Goal: Task Accomplishment & Management: Use online tool/utility

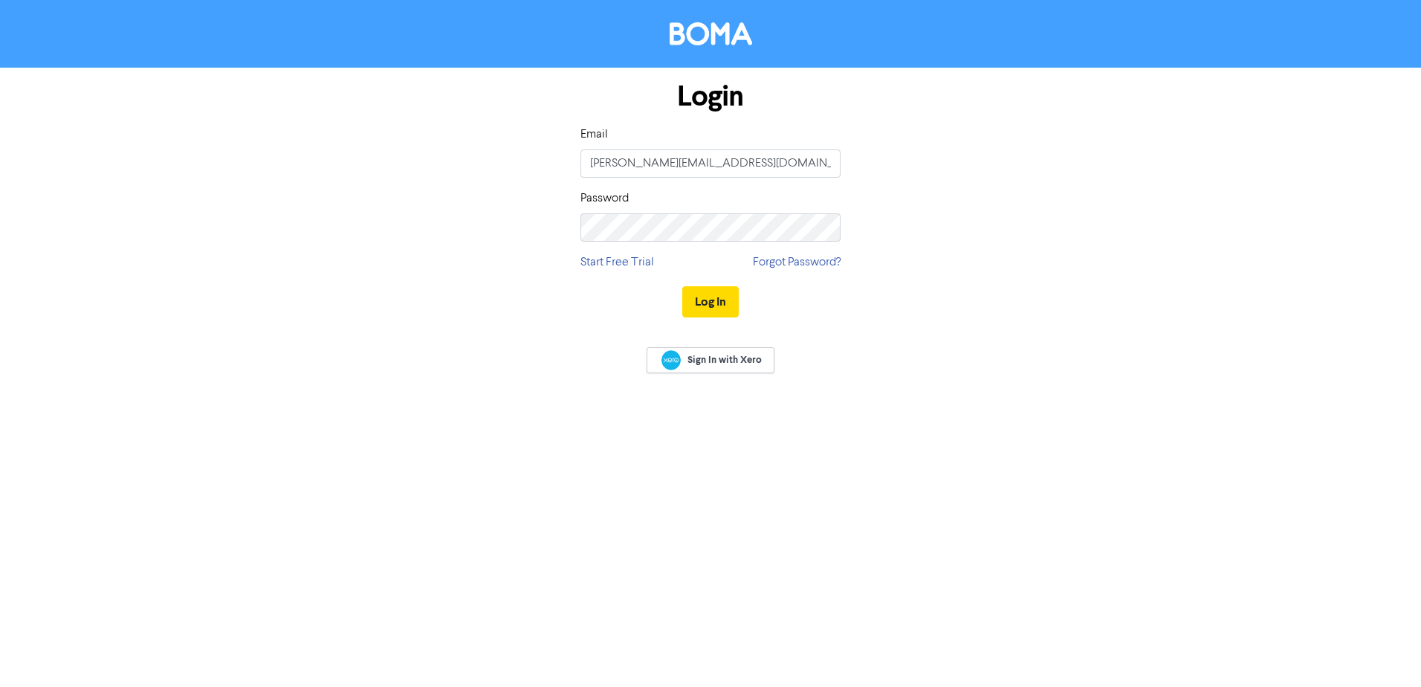
click at [682, 286] on button "Log In" at bounding box center [710, 301] width 56 height 31
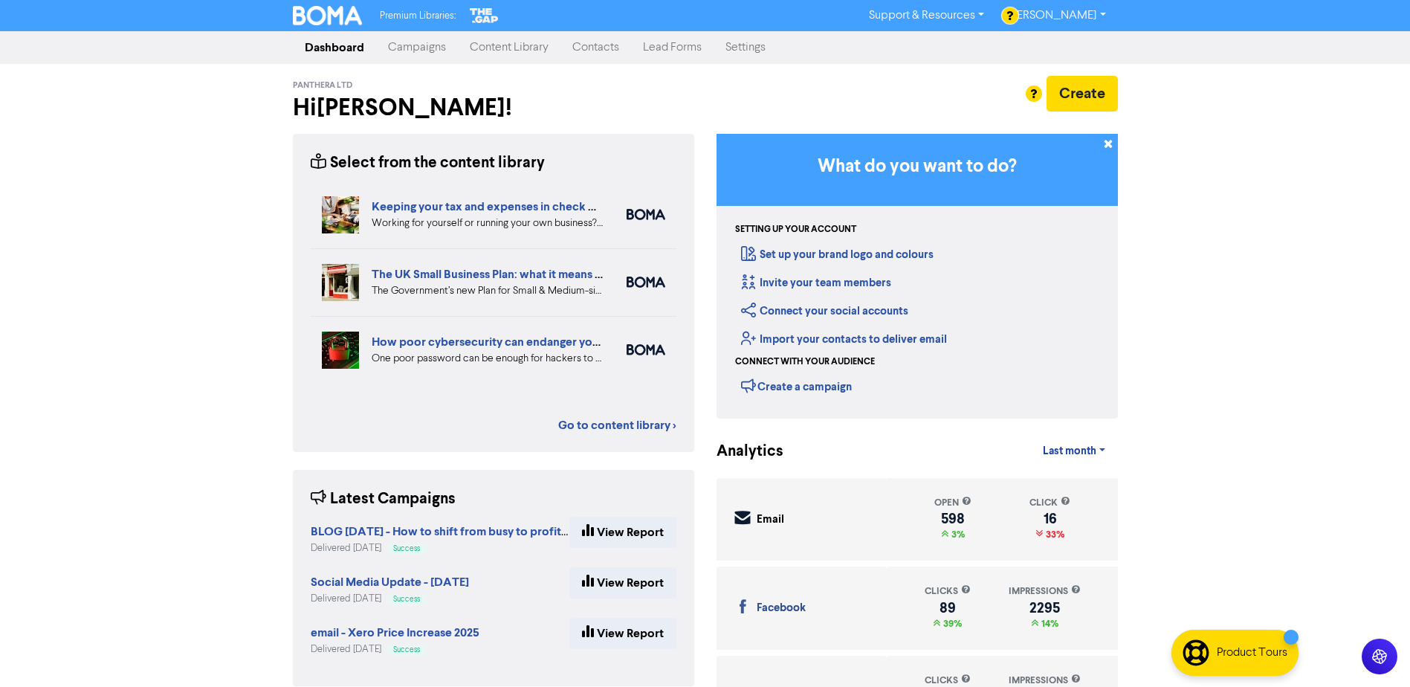
click at [594, 47] on link "Contacts" at bounding box center [595, 48] width 71 height 30
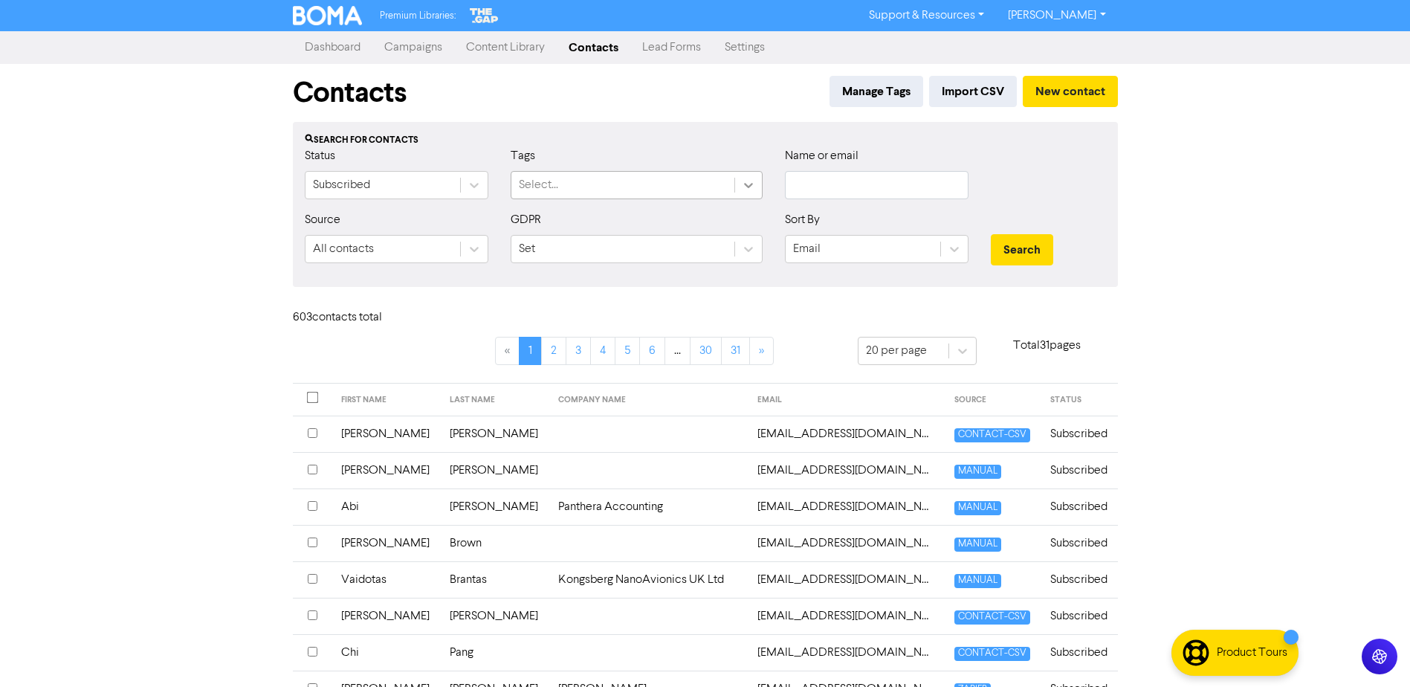
click at [750, 193] on div at bounding box center [748, 185] width 27 height 27
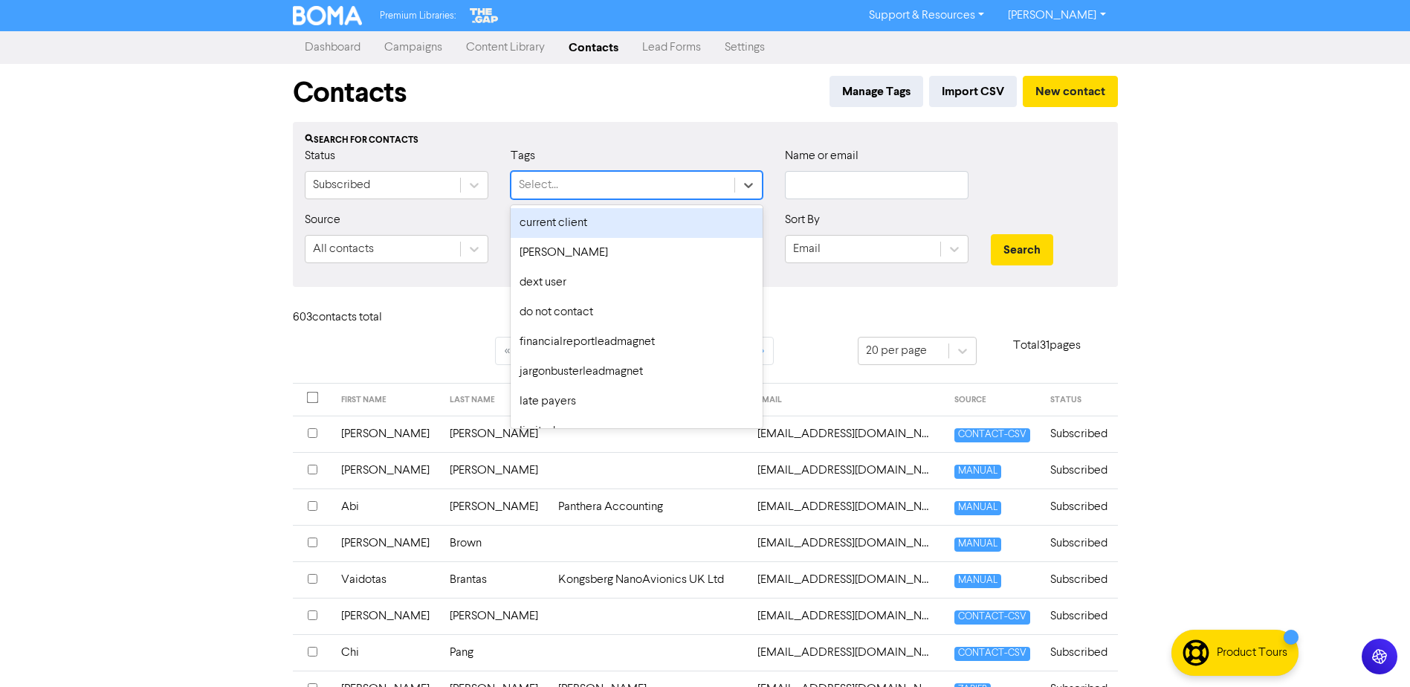
click at [732, 144] on div "Search for contacts" at bounding box center [705, 140] width 801 height 13
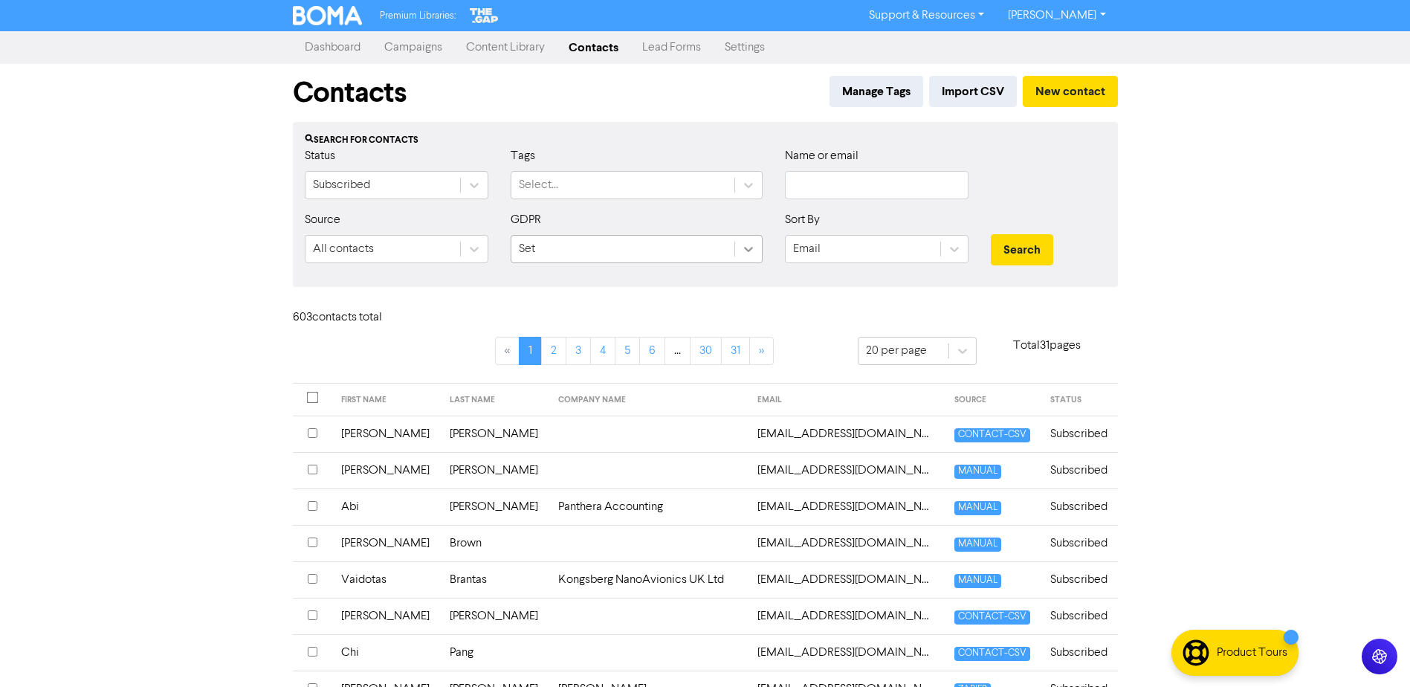
click at [753, 253] on icon at bounding box center [748, 248] width 15 height 15
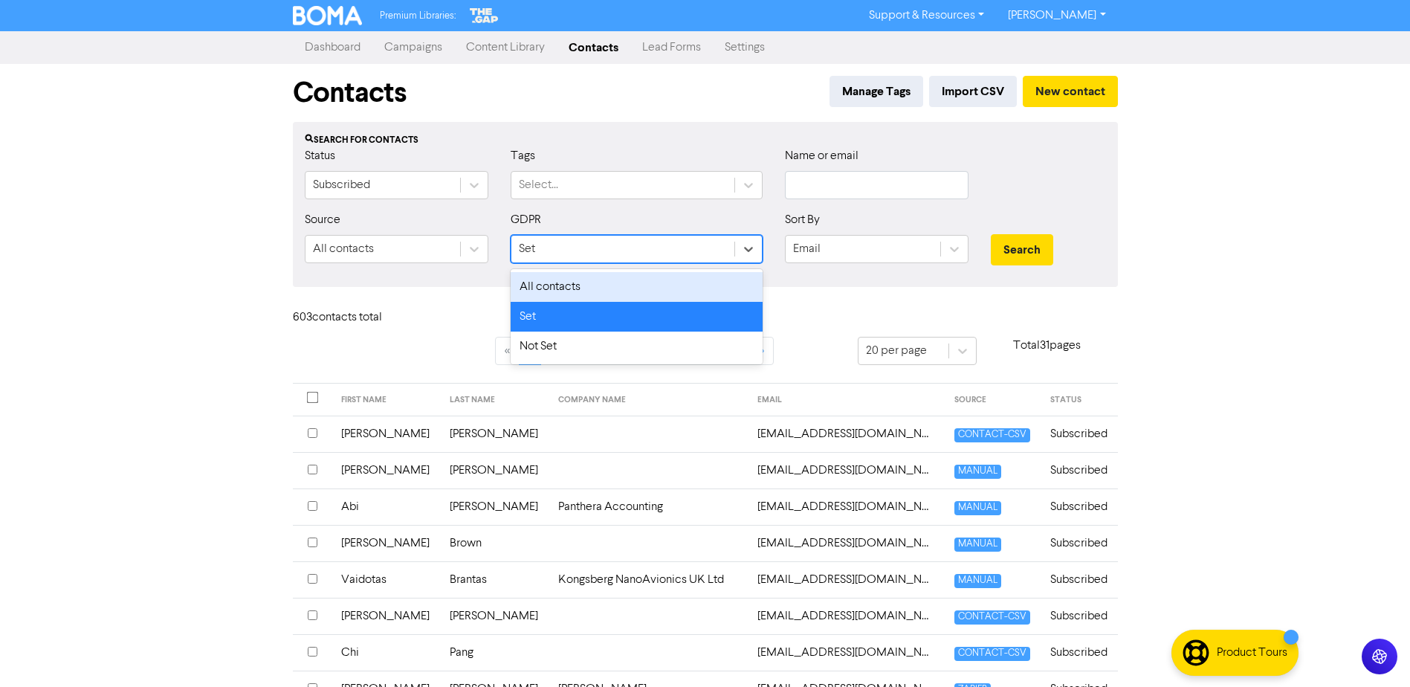
click at [628, 283] on div "All contacts" at bounding box center [636, 287] width 252 height 30
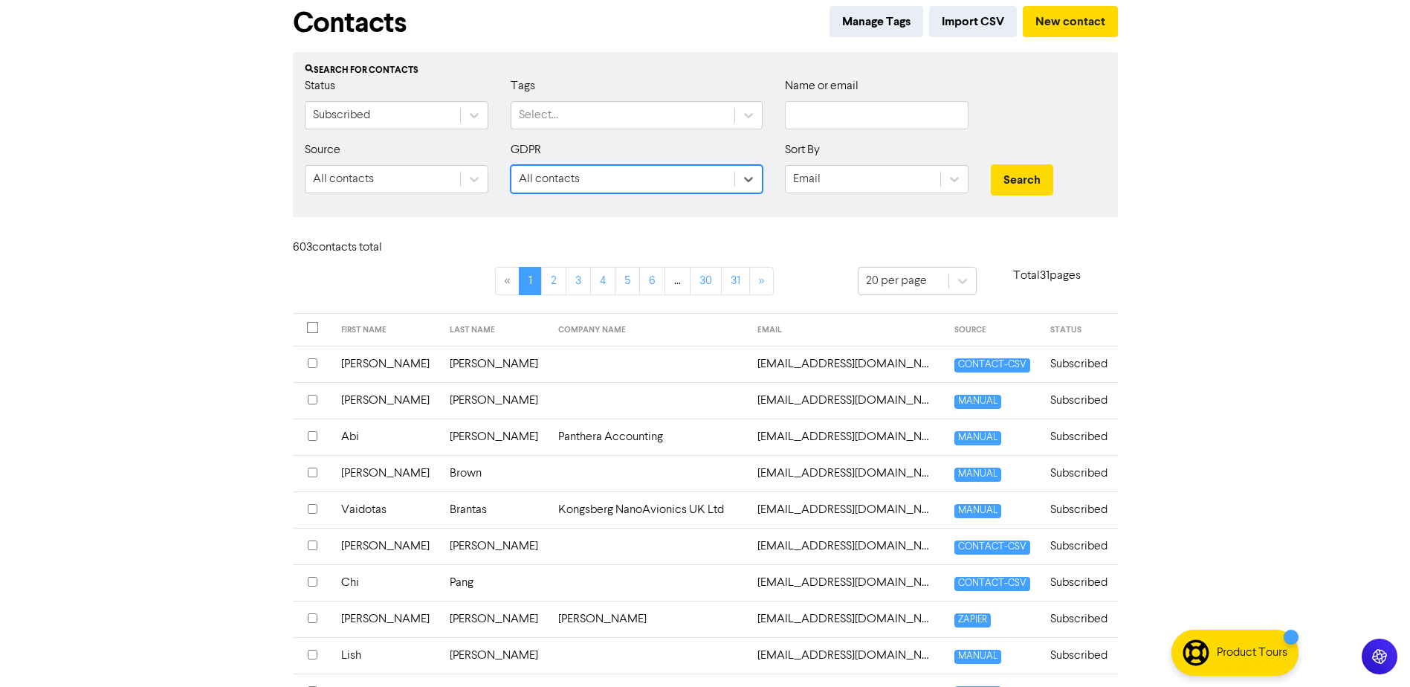
scroll to position [93, 0]
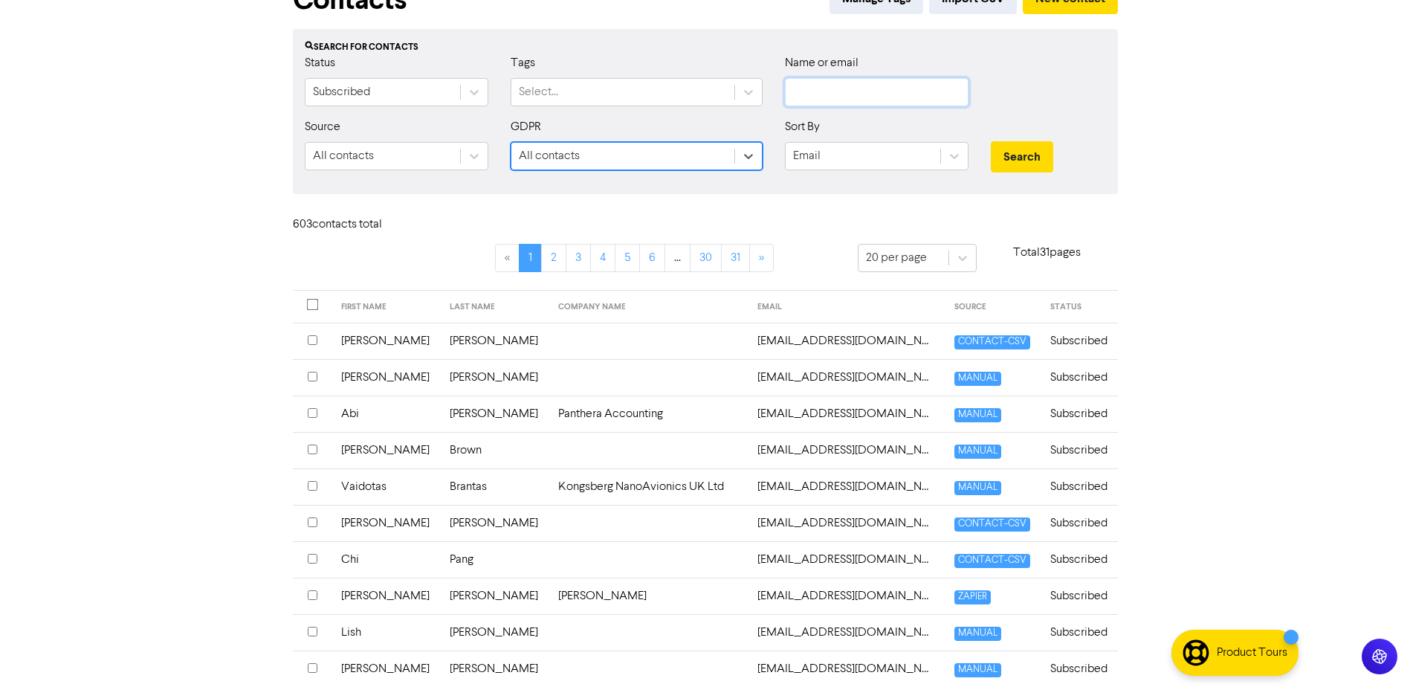
click at [905, 106] on input "text" at bounding box center [877, 92] width 184 height 28
type input "sweetnam"
click at [1023, 149] on button "Search" at bounding box center [1021, 156] width 62 height 31
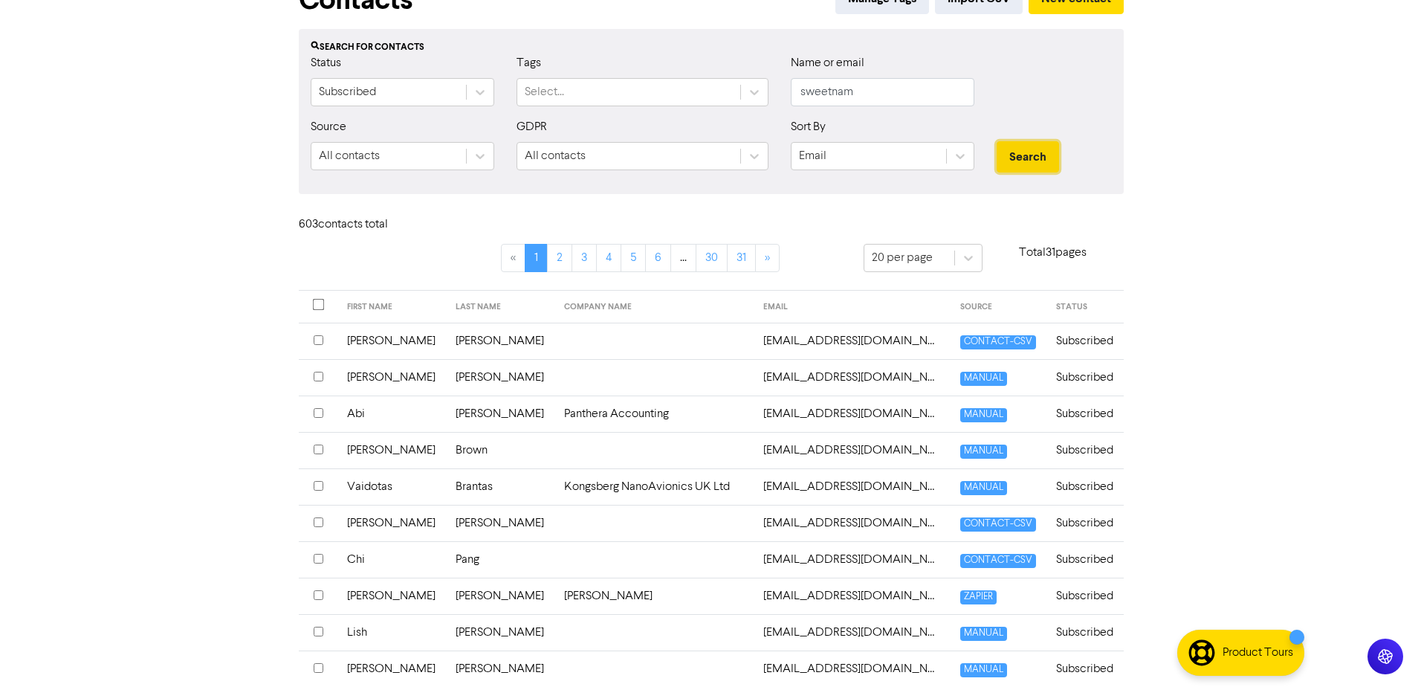
scroll to position [0, 0]
